Goal: Task Accomplishment & Management: Manage account settings

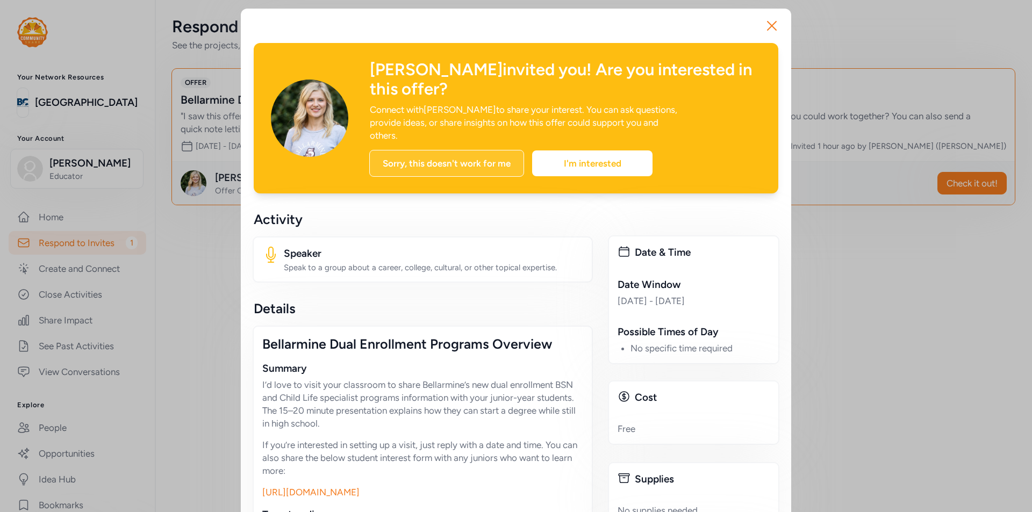
click at [450, 150] on div "Sorry, this doesn't work for me" at bounding box center [446, 163] width 155 height 27
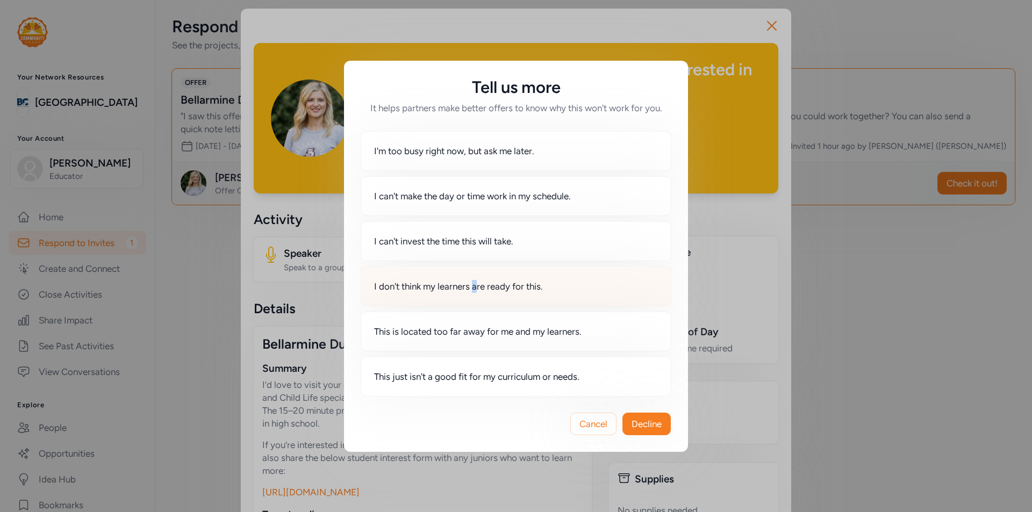
click at [477, 287] on span "I don't think my learners are ready for this." at bounding box center [458, 286] width 169 height 13
click at [557, 297] on div "I don't think my learners are ready for this." at bounding box center [516, 287] width 311 height 40
click at [660, 418] on span "Decline" at bounding box center [647, 424] width 30 height 13
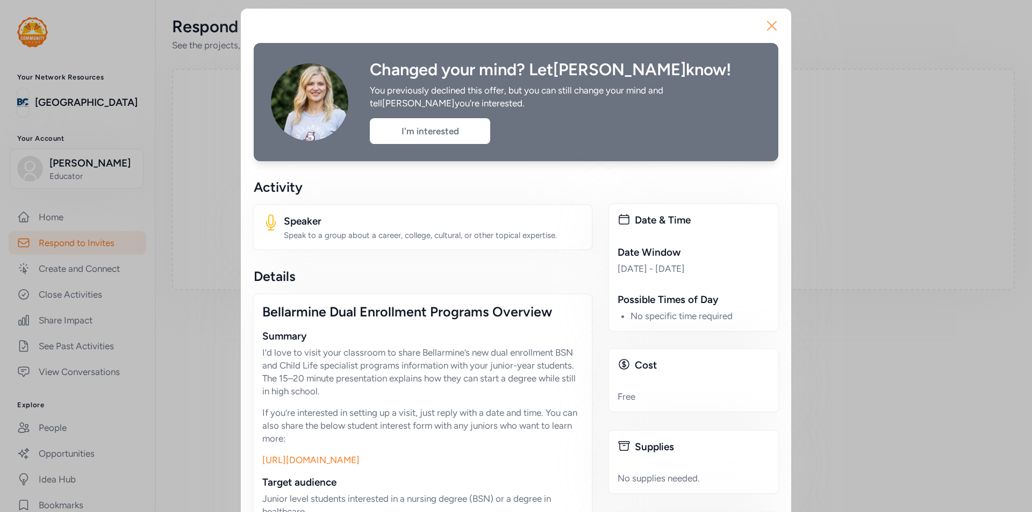
click at [777, 22] on button "Close" at bounding box center [772, 26] width 34 height 34
